Goal: Information Seeking & Learning: Check status

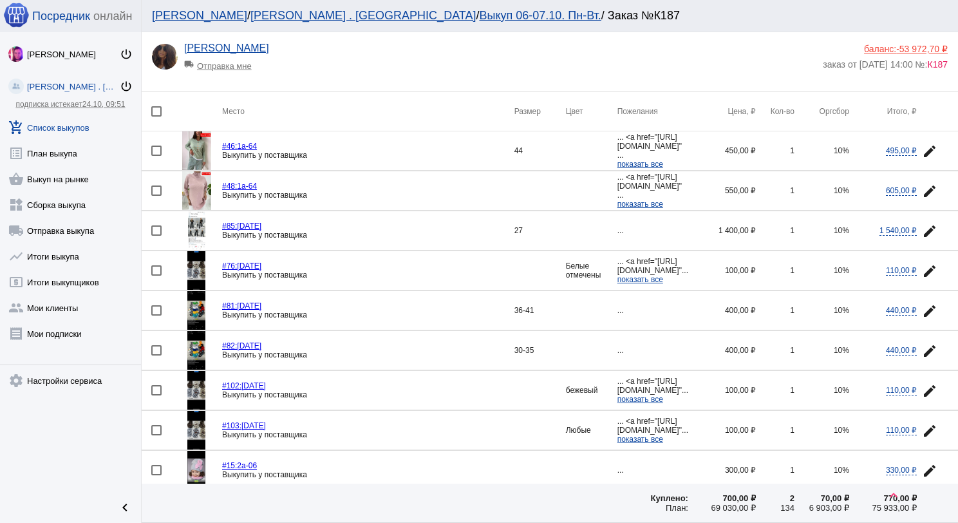
scroll to position [258, 0]
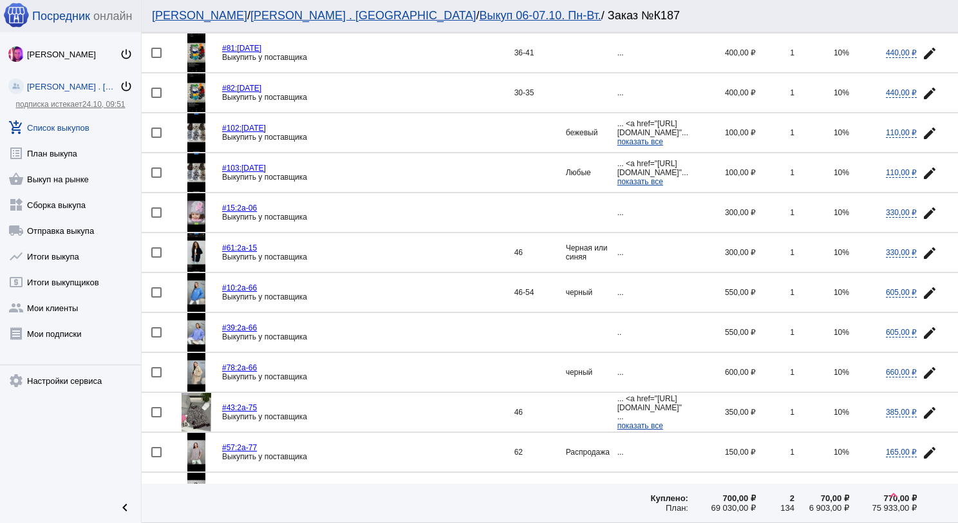
click at [81, 121] on link "add_shopping_cart Список выкупов" at bounding box center [70, 125] width 141 height 26
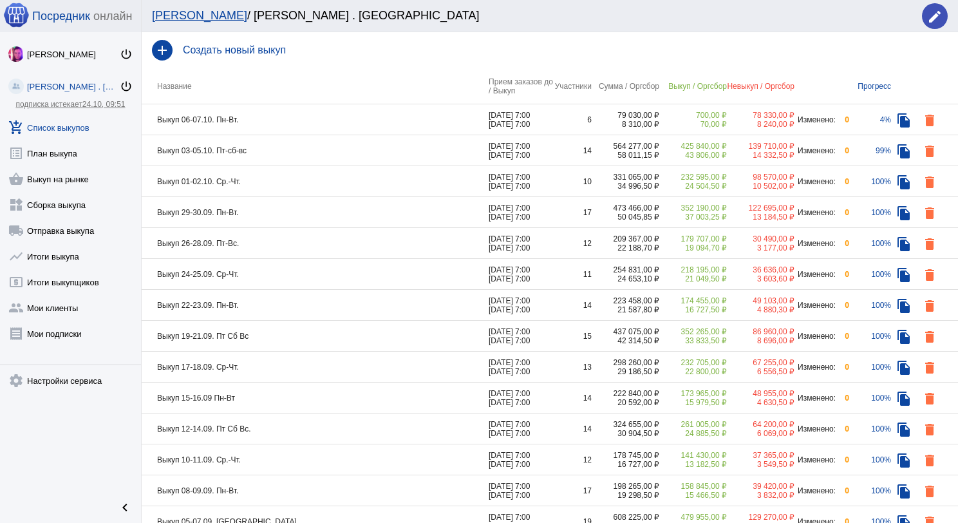
click at [330, 126] on td "Выкуп 06-07.10. Пн-Вт." at bounding box center [315, 119] width 347 height 31
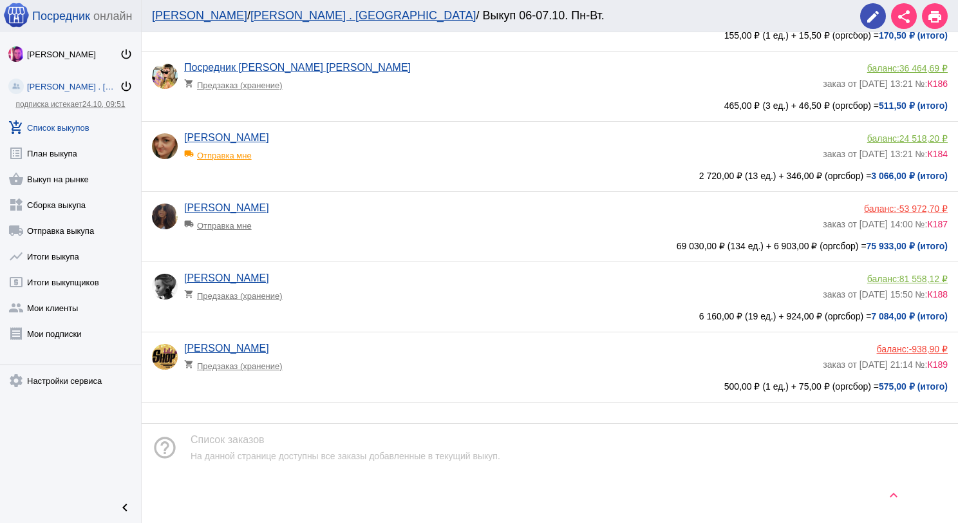
scroll to position [129, 0]
click at [423, 358] on app-delivery-type "shopping_cart Предзаказ (хранение)" at bounding box center [500, 362] width 633 height 17
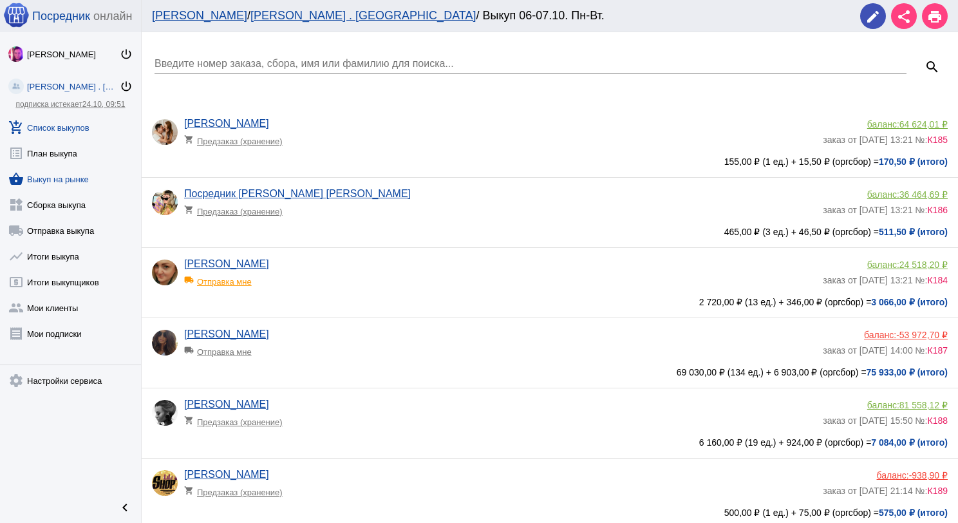
click at [79, 179] on link "shopping_basket Выкуп на рынке" at bounding box center [70, 177] width 141 height 26
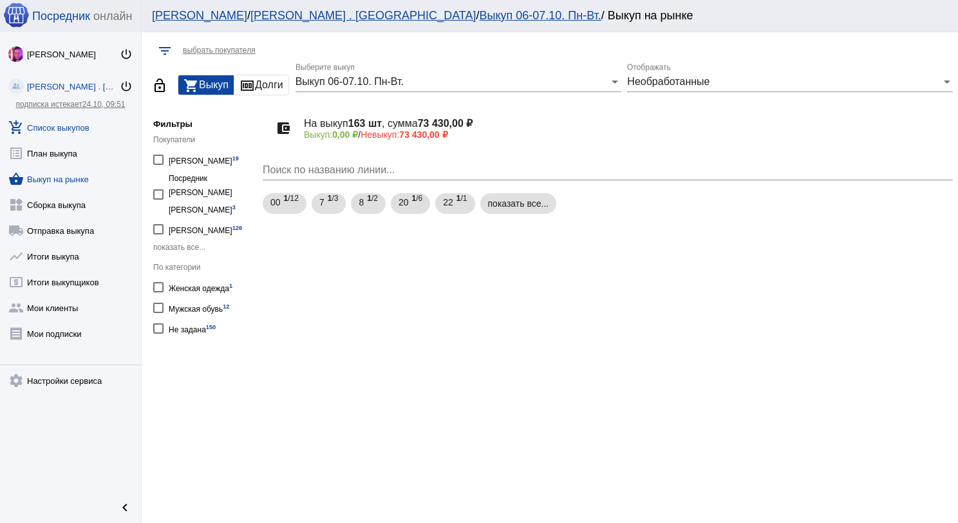
click at [84, 121] on link "add_shopping_cart Список выкупов" at bounding box center [70, 125] width 141 height 26
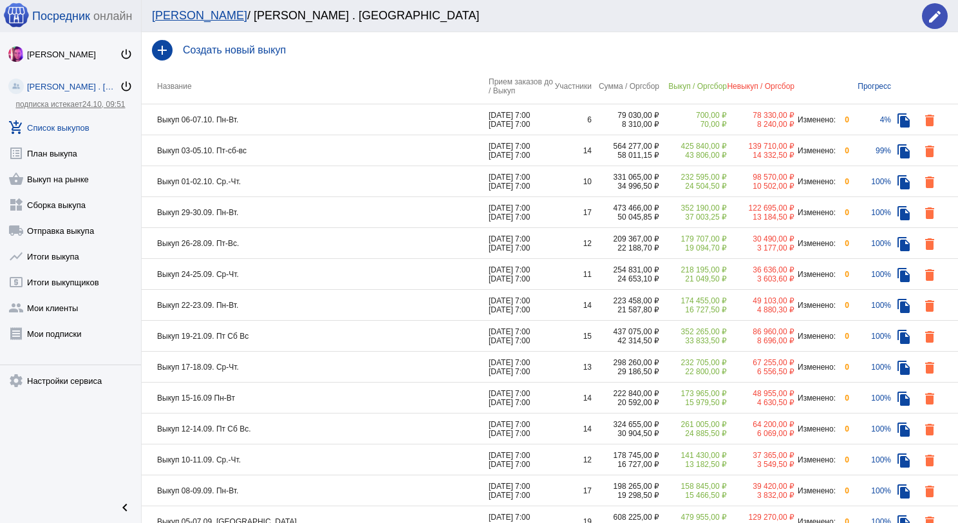
click at [265, 121] on td "Выкуп 06-07.10. Пн-Вт." at bounding box center [315, 119] width 347 height 31
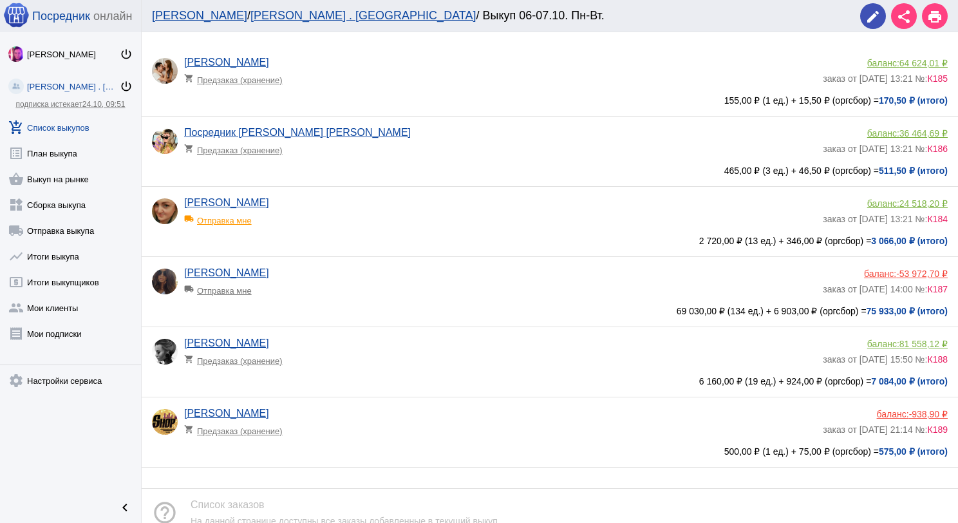
scroll to position [64, 0]
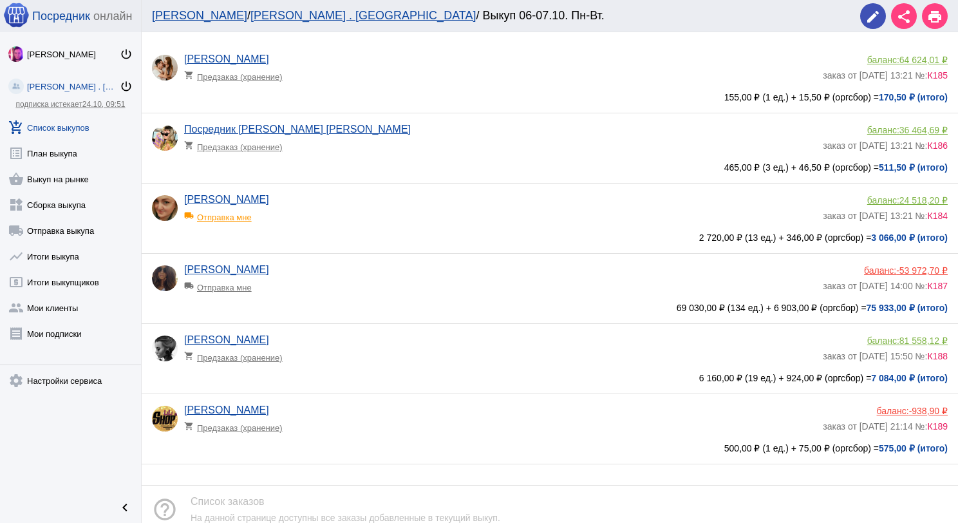
click at [366, 431] on app-delivery-type "shopping_cart Предзаказ (хранение)" at bounding box center [500, 424] width 633 height 17
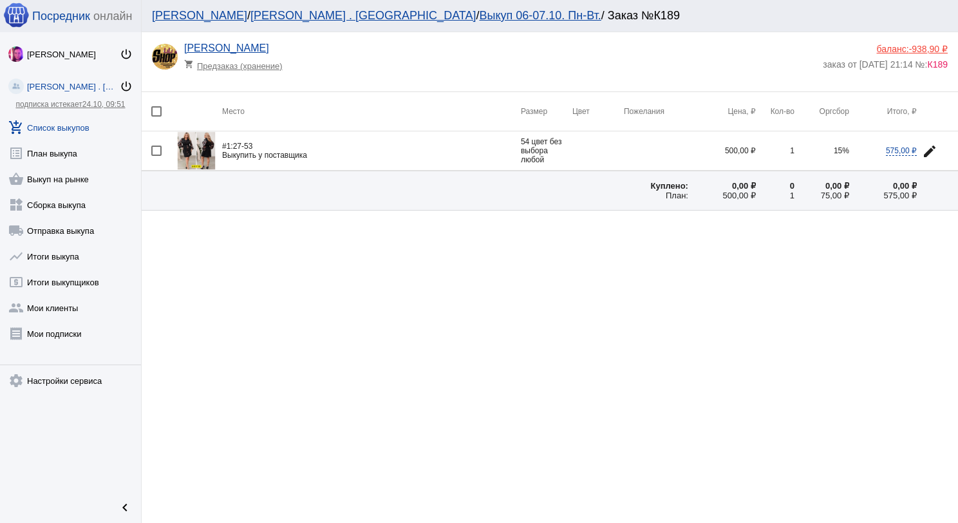
click at [202, 144] on img at bounding box center [196, 150] width 39 height 39
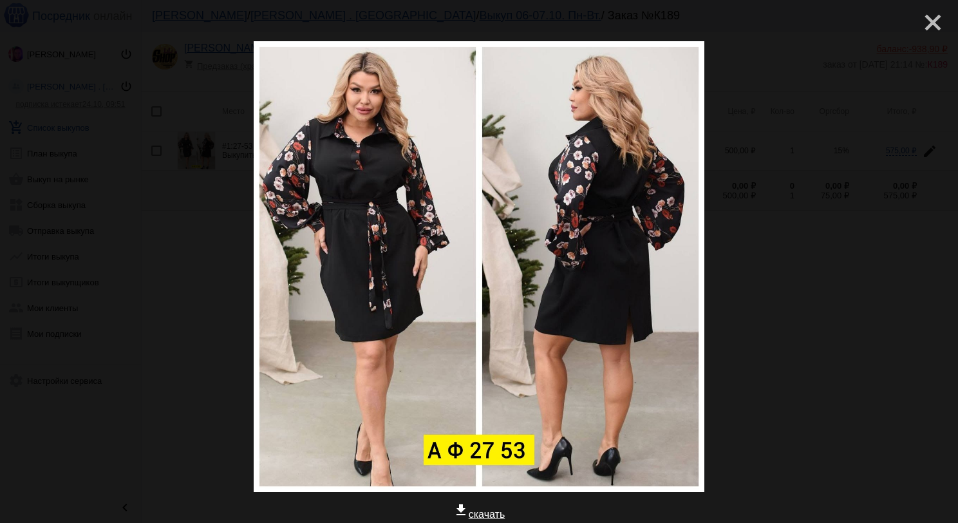
click at [928, 25] on mat-icon "close" at bounding box center [927, 17] width 15 height 15
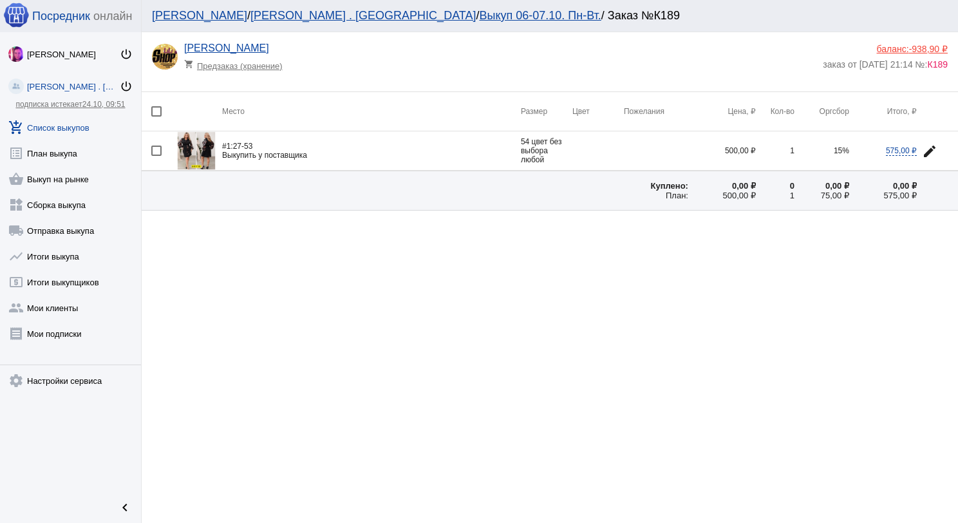
click at [64, 133] on link "add_shopping_cart Список выкупов" at bounding box center [70, 125] width 141 height 26
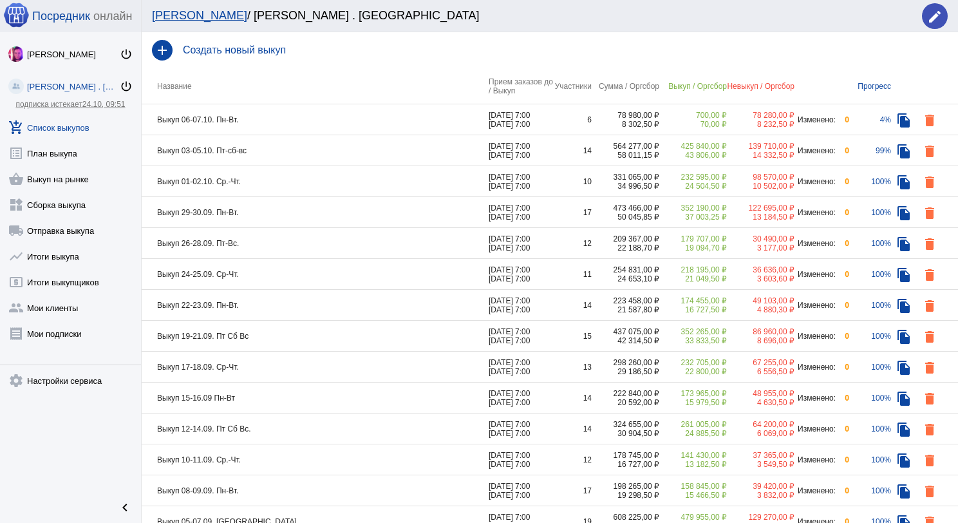
click at [341, 114] on td "Выкуп 06-07.10. Пн-Вт." at bounding box center [315, 119] width 347 height 31
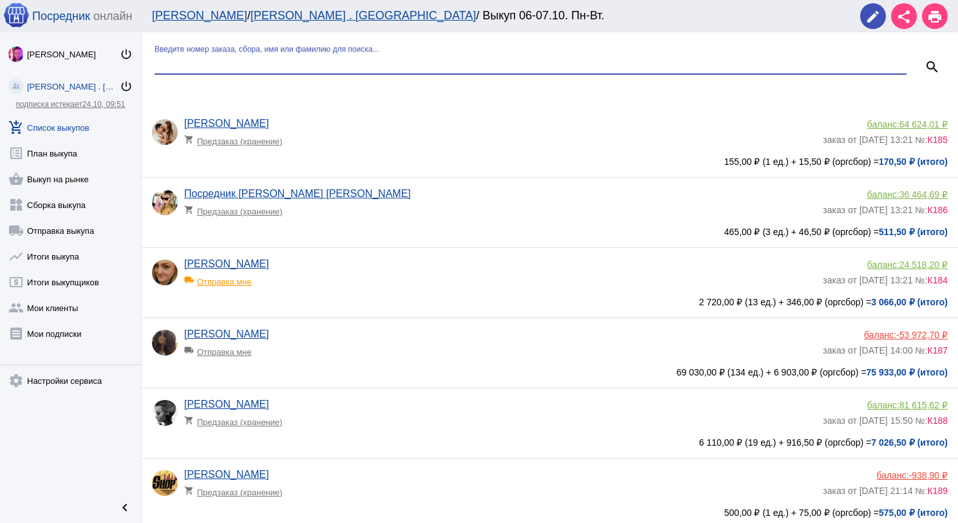
click at [318, 64] on input "Введите номер заказа, сбора, имя или фамилию для поиска..." at bounding box center [531, 64] width 752 height 12
type input "син"
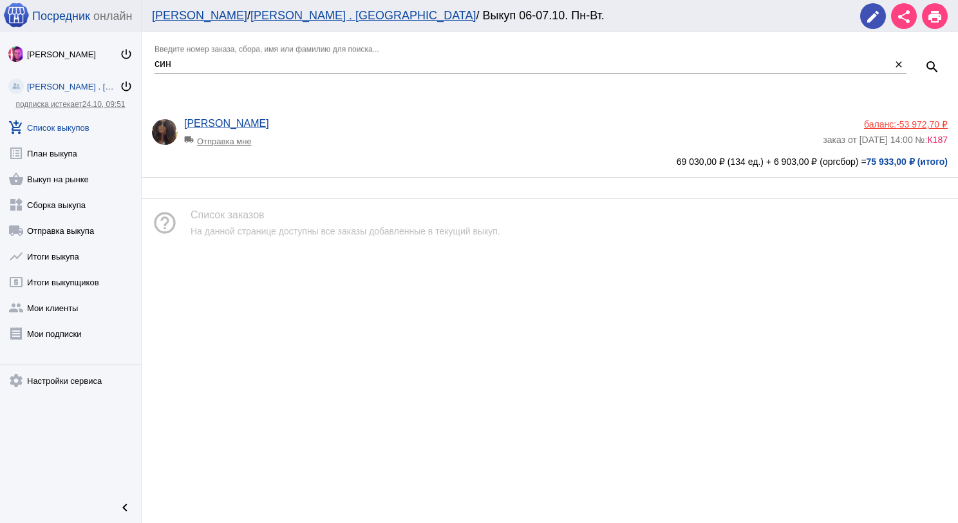
click at [298, 137] on app-delivery-type "local_shipping Отправка мне" at bounding box center [500, 137] width 633 height 17
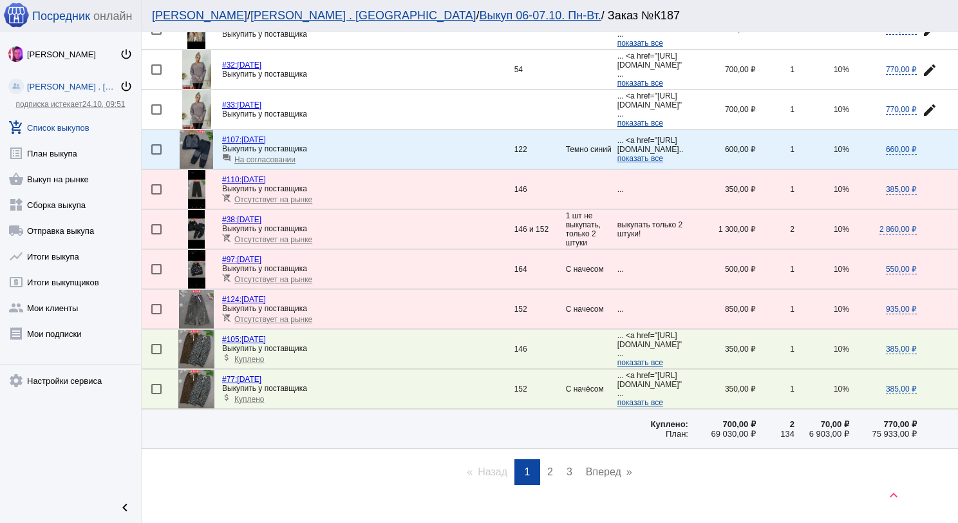
scroll to position [1729, 0]
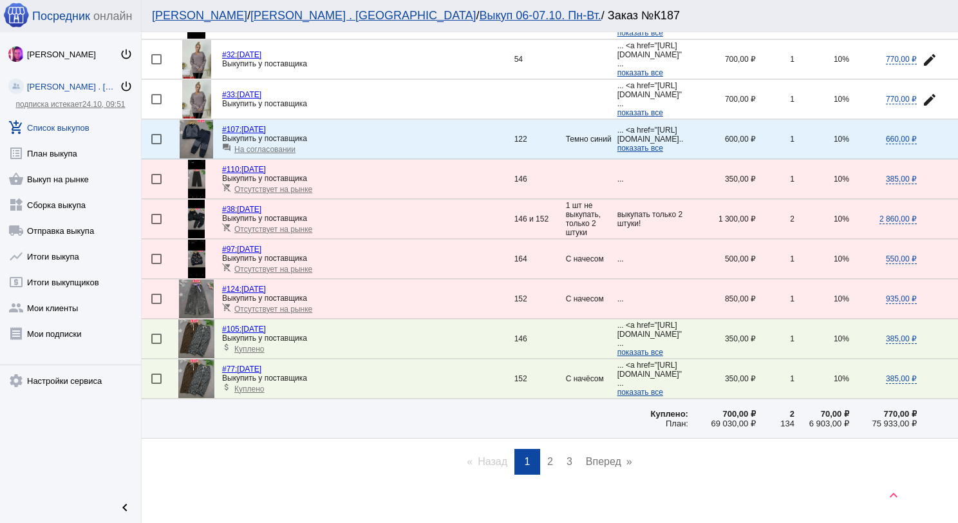
click at [289, 145] on span "На согласовании" at bounding box center [264, 149] width 61 height 9
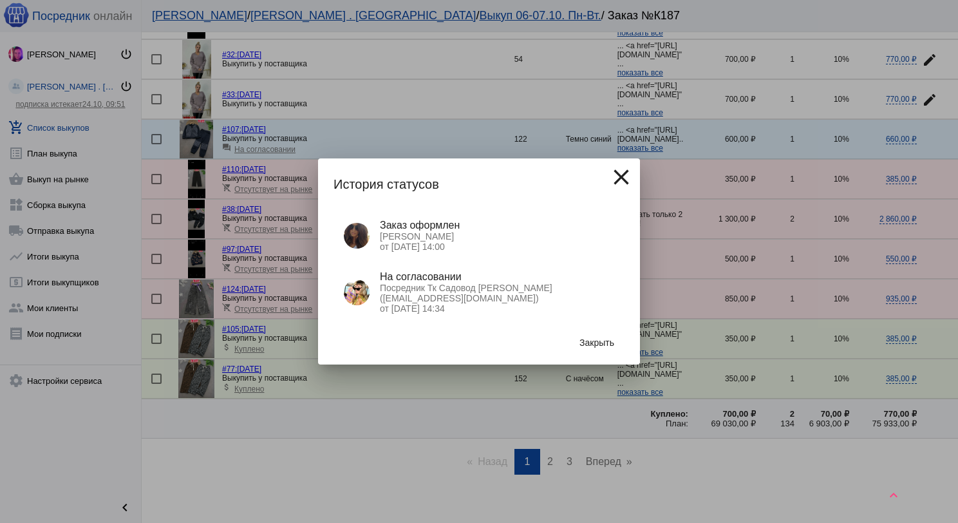
click at [584, 339] on span "Закрыть" at bounding box center [597, 343] width 35 height 10
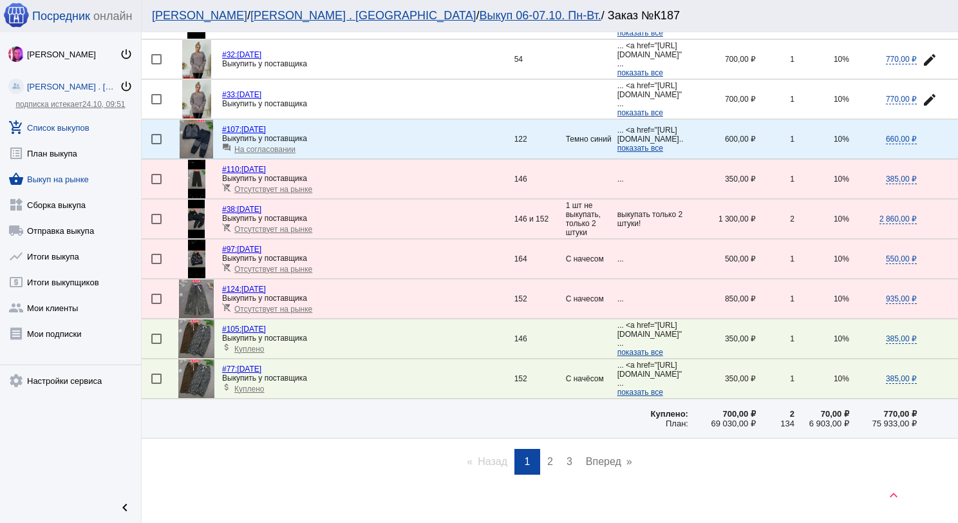
click at [66, 178] on link "shopping_basket Выкуп на рынке" at bounding box center [70, 177] width 141 height 26
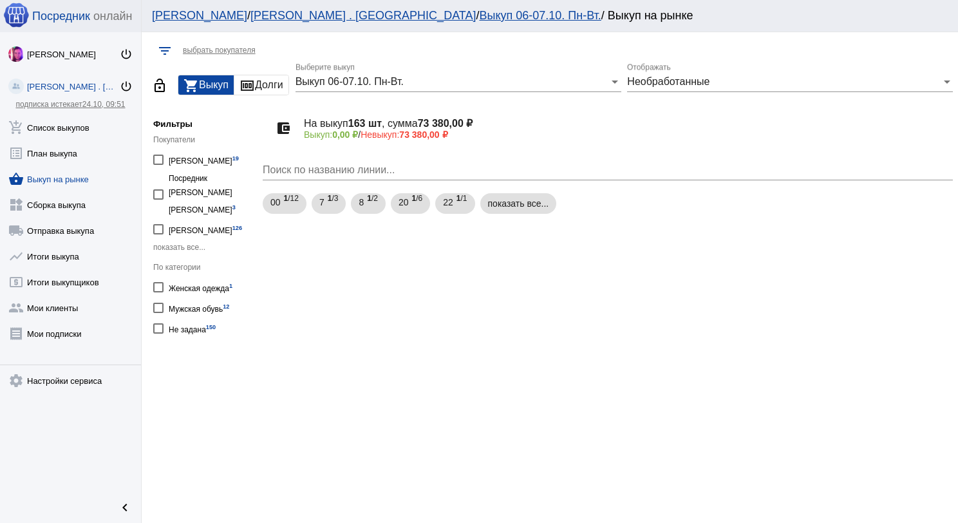
click at [633, 86] on span "Необработанные" at bounding box center [668, 81] width 82 height 11
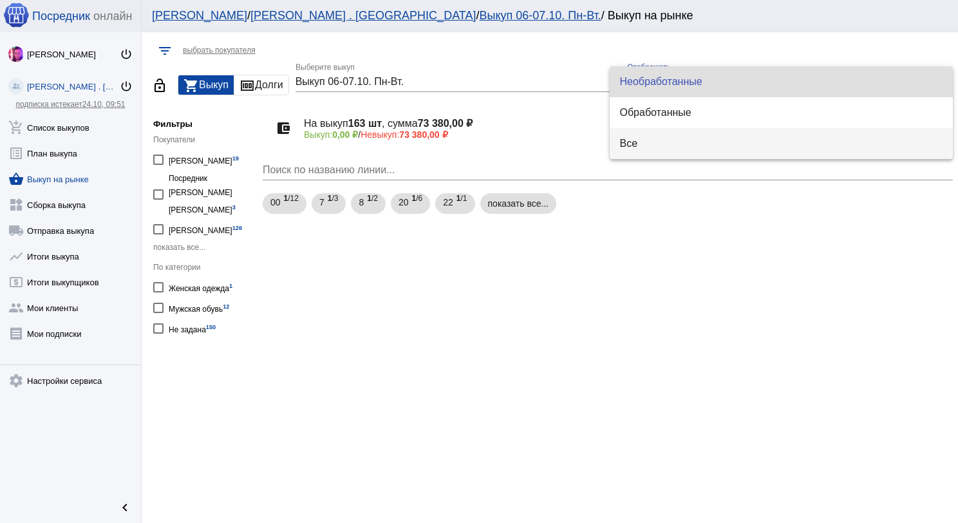
click at [634, 142] on span "Все" at bounding box center [781, 143] width 323 height 31
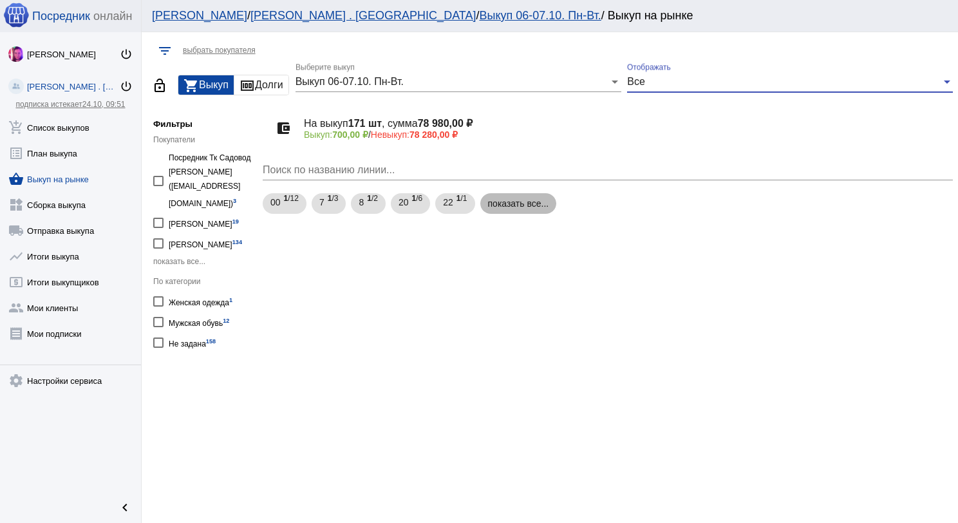
click at [518, 204] on mat-chip "показать все..." at bounding box center [519, 203] width 77 height 21
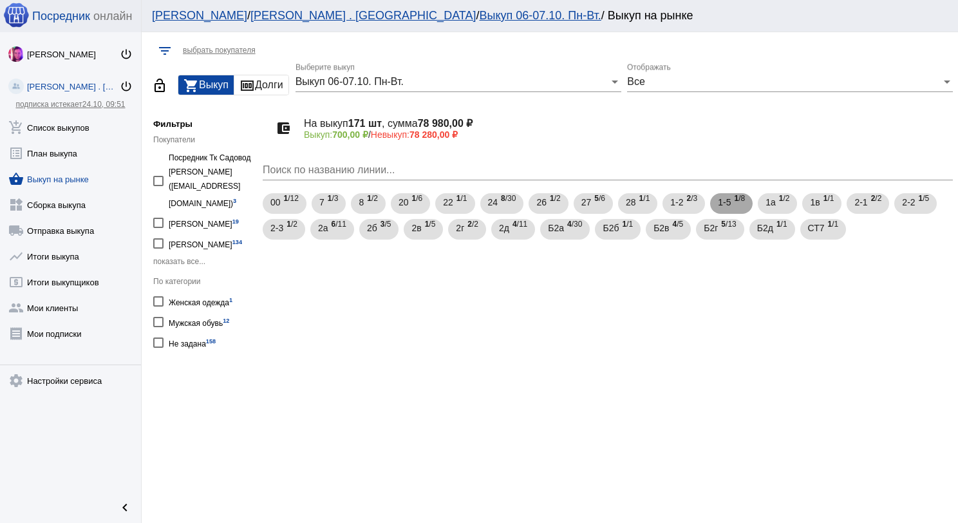
click at [739, 208] on span "1 /8" at bounding box center [739, 204] width 11 height 26
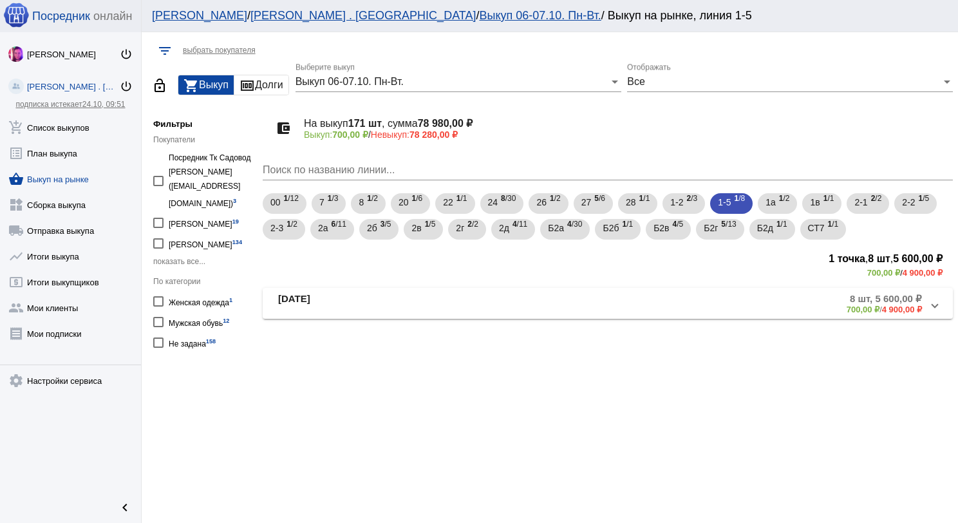
click at [439, 319] on div "account_balance_wallet На выкуп 171 шт , сумма 78 980,00 ₽ Выкуп: 700,00 ₽ / Не…" at bounding box center [608, 233] width 690 height 256
click at [444, 314] on mat-expansion-panel-header "1-5-14 8 шт, 5 600,00 ₽ 700,00 ₽ / 4 900,00 ₽" at bounding box center [608, 303] width 690 height 31
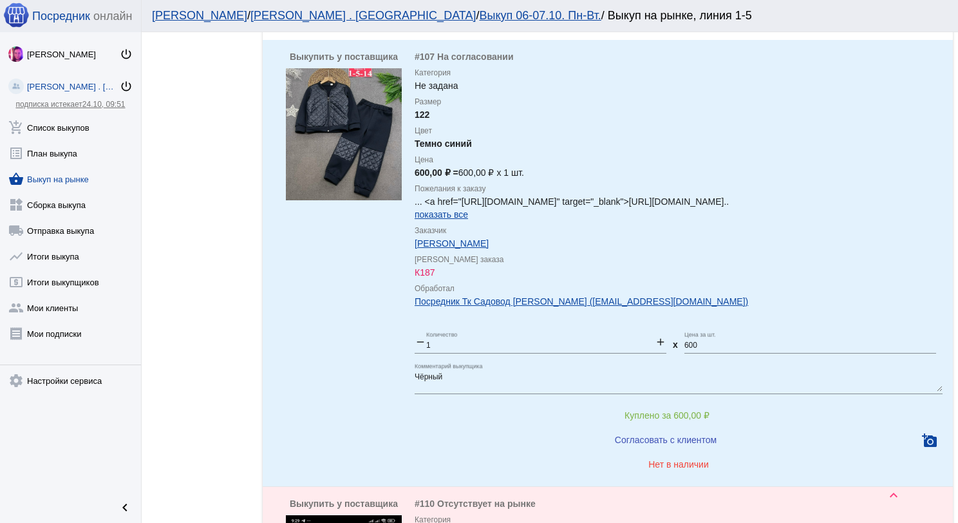
scroll to position [322, 0]
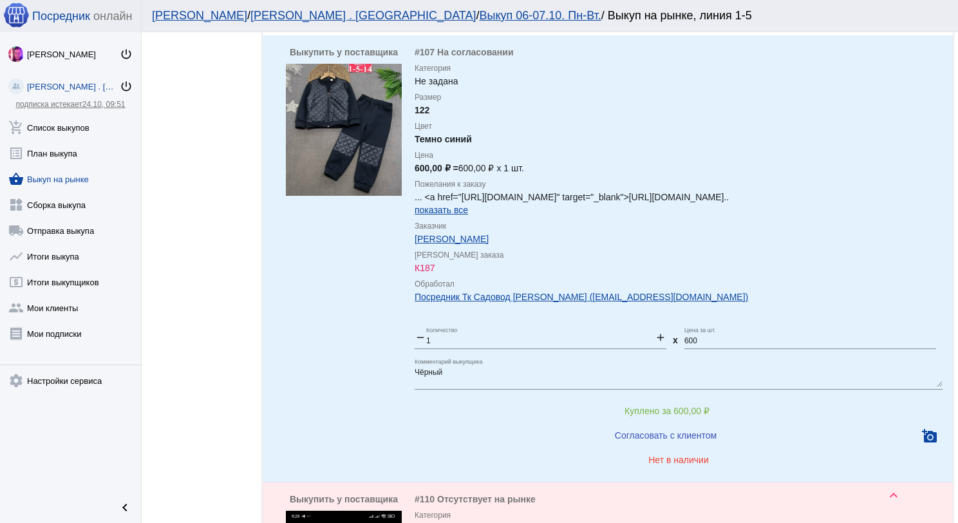
click at [345, 142] on img at bounding box center [344, 130] width 116 height 132
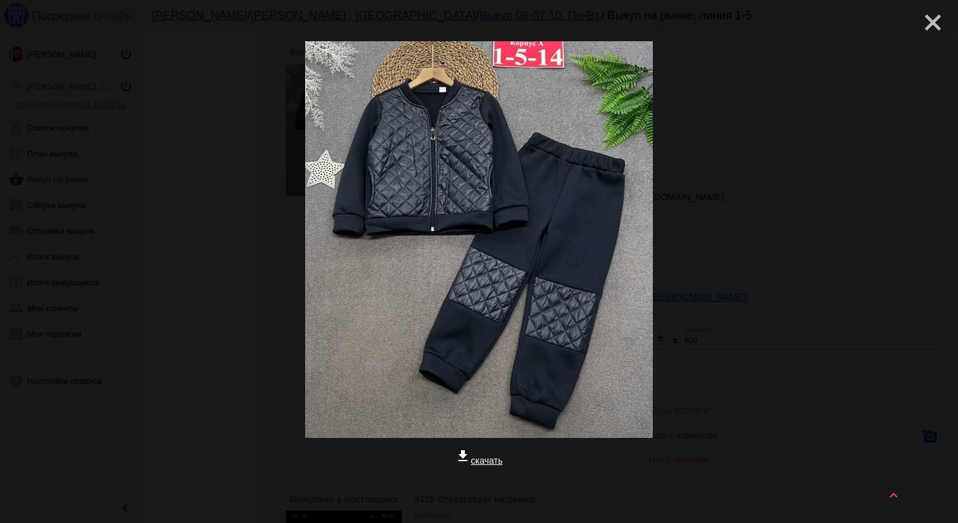
click at [920, 25] on mat-icon "close" at bounding box center [927, 17] width 15 height 15
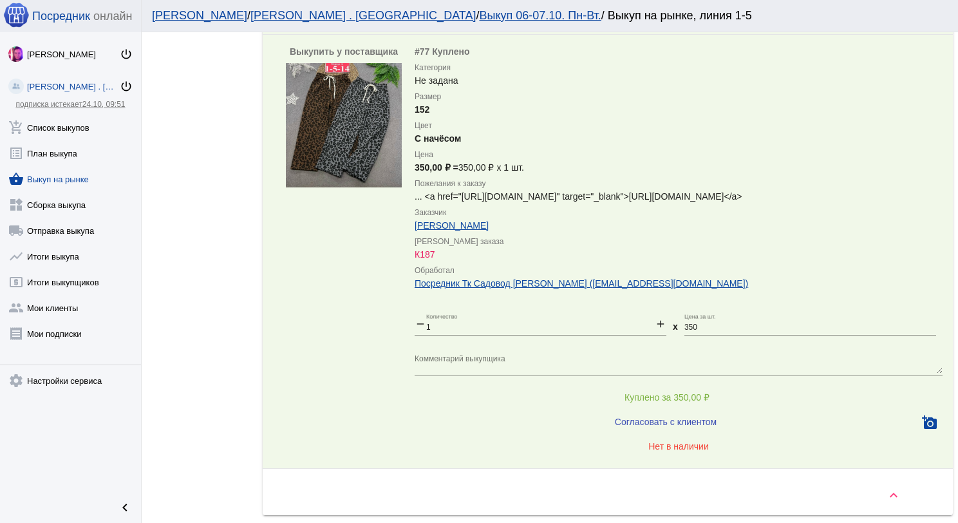
scroll to position [2937, 0]
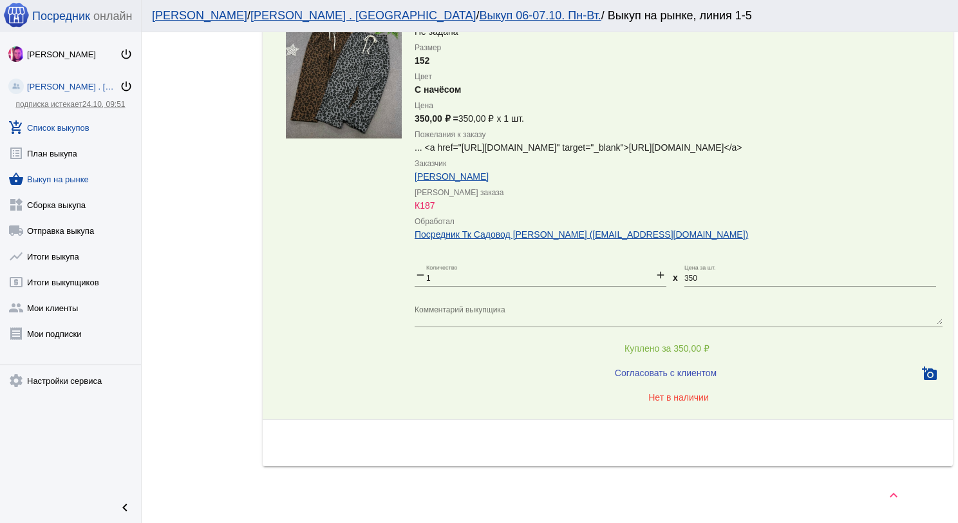
click at [72, 128] on link "add_shopping_cart Список выкупов" at bounding box center [70, 125] width 141 height 26
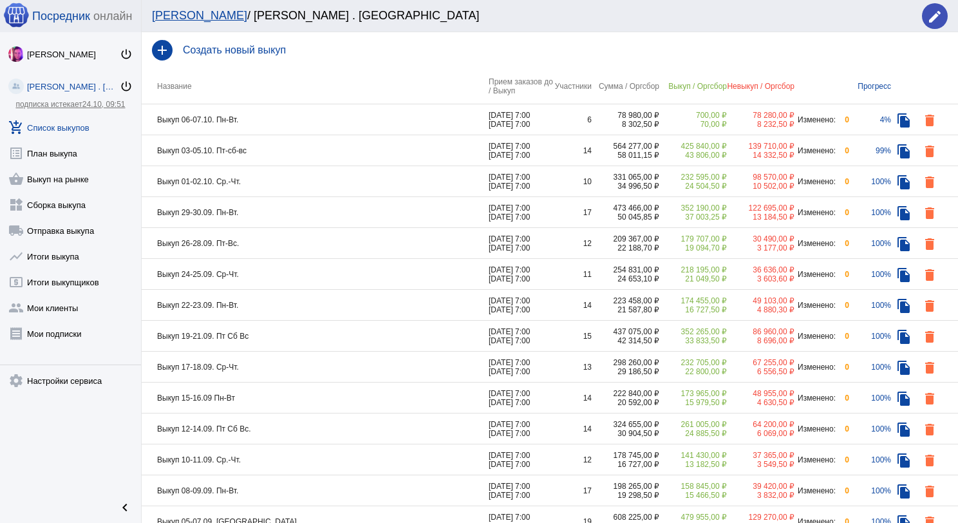
click at [376, 126] on td "Выкуп 06-07.10. Пн-Вт." at bounding box center [315, 119] width 347 height 31
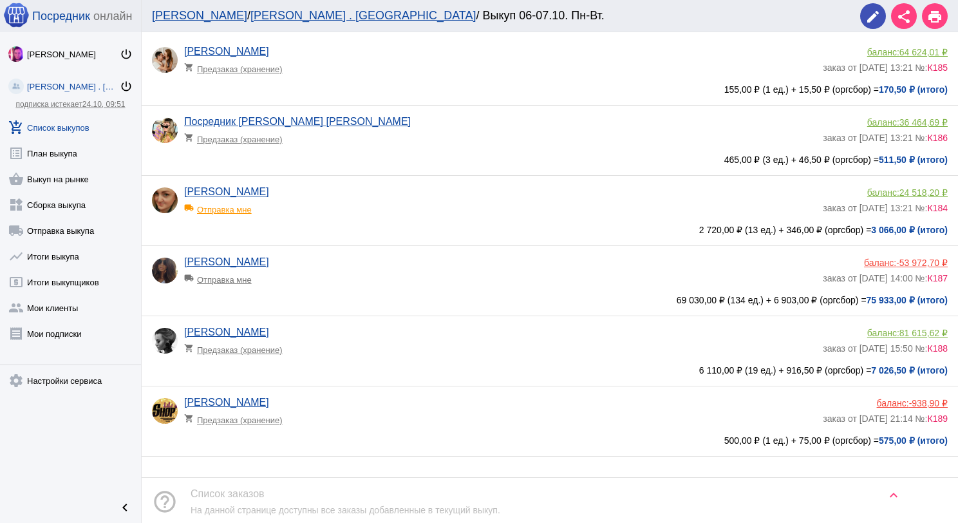
scroll to position [129, 0]
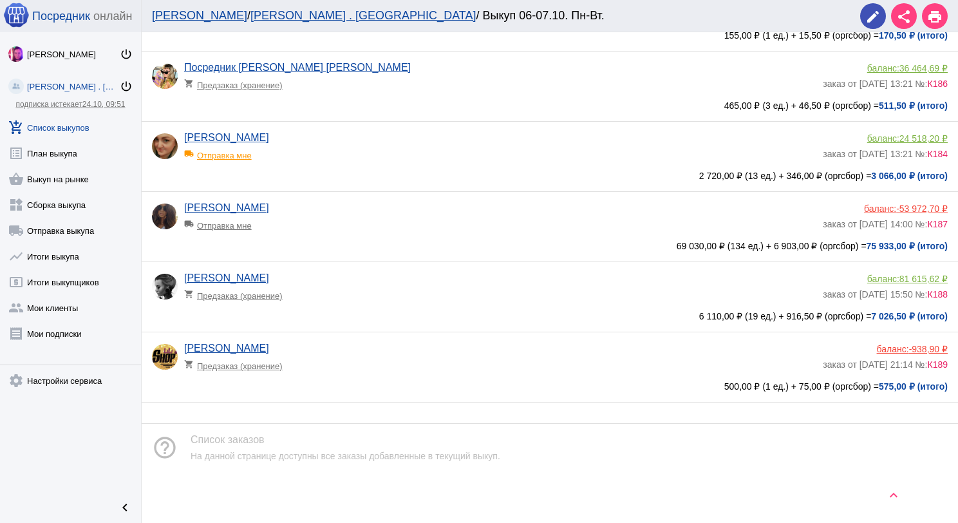
click at [381, 196] on div "Иришка Синицина local_shipping Отправка мне баланс: -53 972,70 ₽ заказ от 05.10…" at bounding box center [550, 227] width 817 height 70
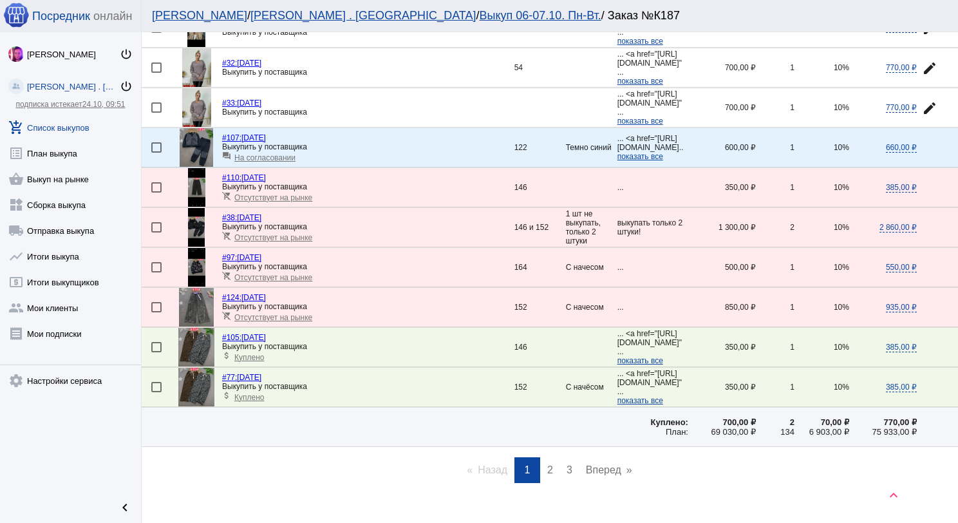
scroll to position [1729, 0]
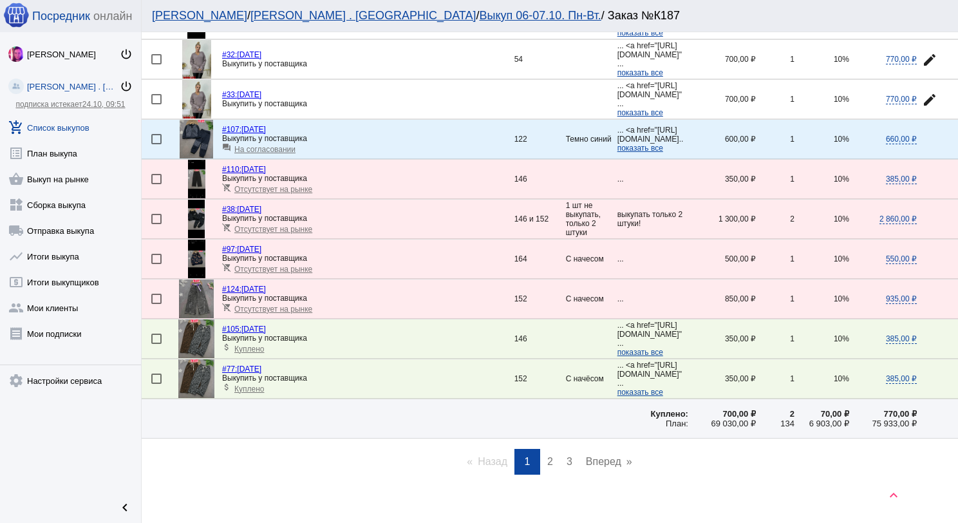
click at [550, 449] on link "page 2" at bounding box center [550, 462] width 19 height 26
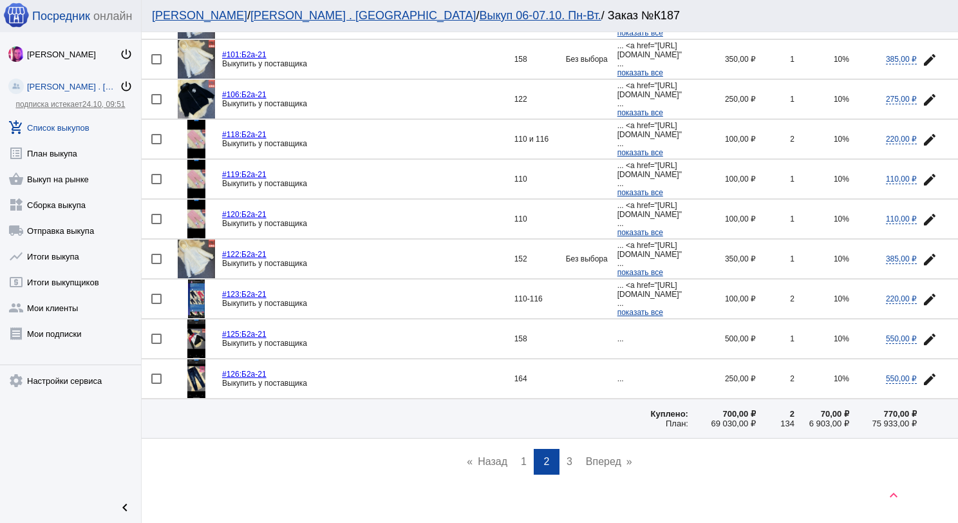
click at [567, 449] on link "page 3" at bounding box center [569, 462] width 19 height 26
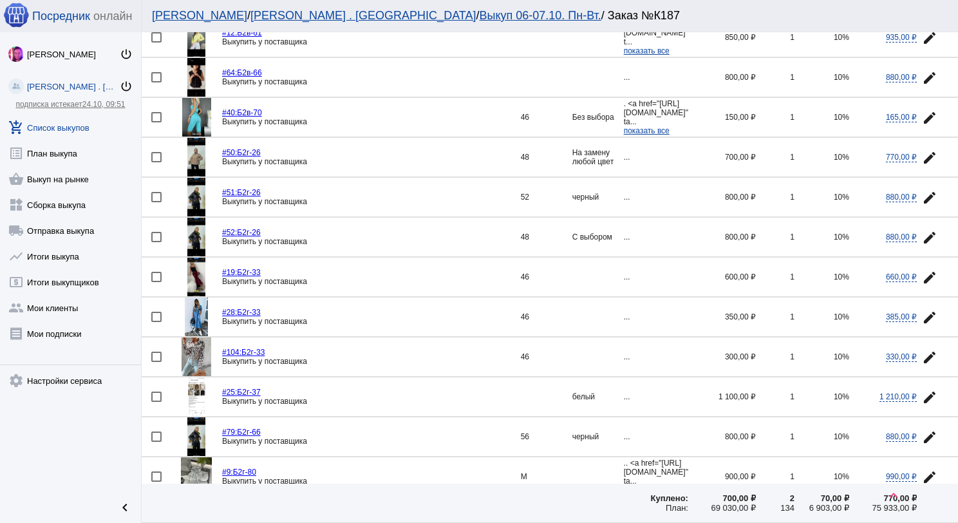
scroll to position [515, 0]
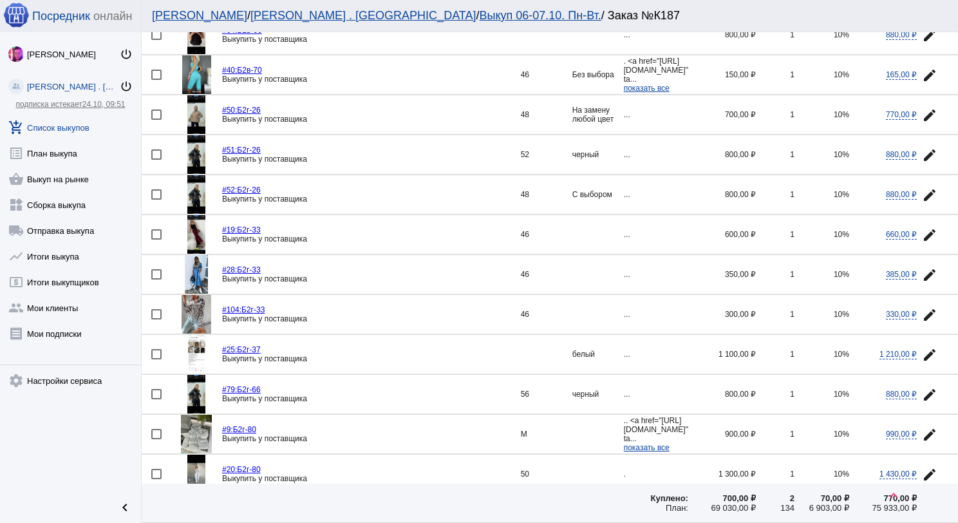
click at [202, 154] on img at bounding box center [196, 154] width 18 height 39
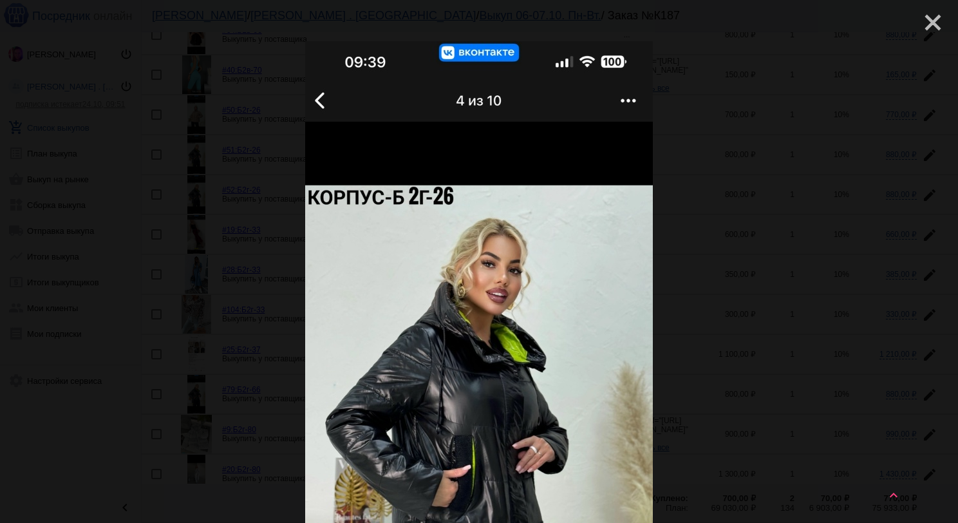
click at [924, 25] on mat-icon "close" at bounding box center [927, 17] width 15 height 15
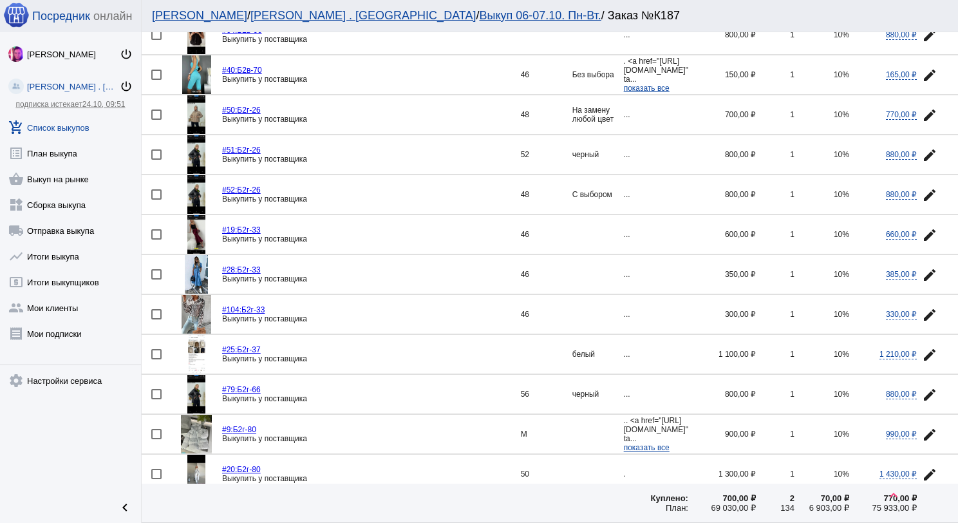
drag, startPoint x: 271, startPoint y: 146, endPoint x: 239, endPoint y: 144, distance: 31.6
click at [239, 146] on div "#51: Б2г-26" at bounding box center [371, 150] width 299 height 9
copy link "Б2г-26"
